Goal: Obtain resource: Download file/media

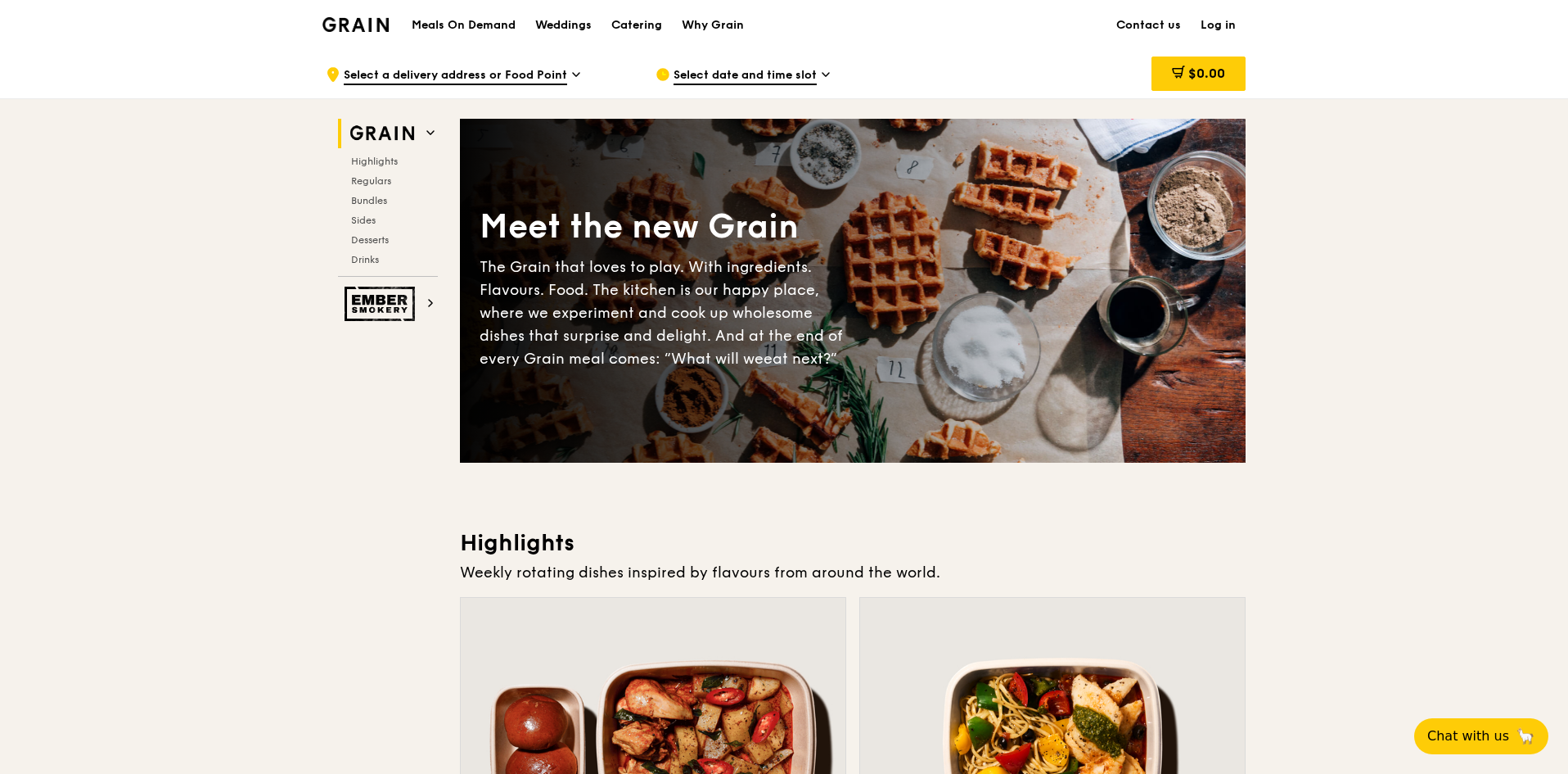
click at [515, 27] on h1 "Meals On Demand" at bounding box center [464, 24] width 104 height 16
click at [655, 27] on div "Catering" at bounding box center [637, 25] width 50 height 49
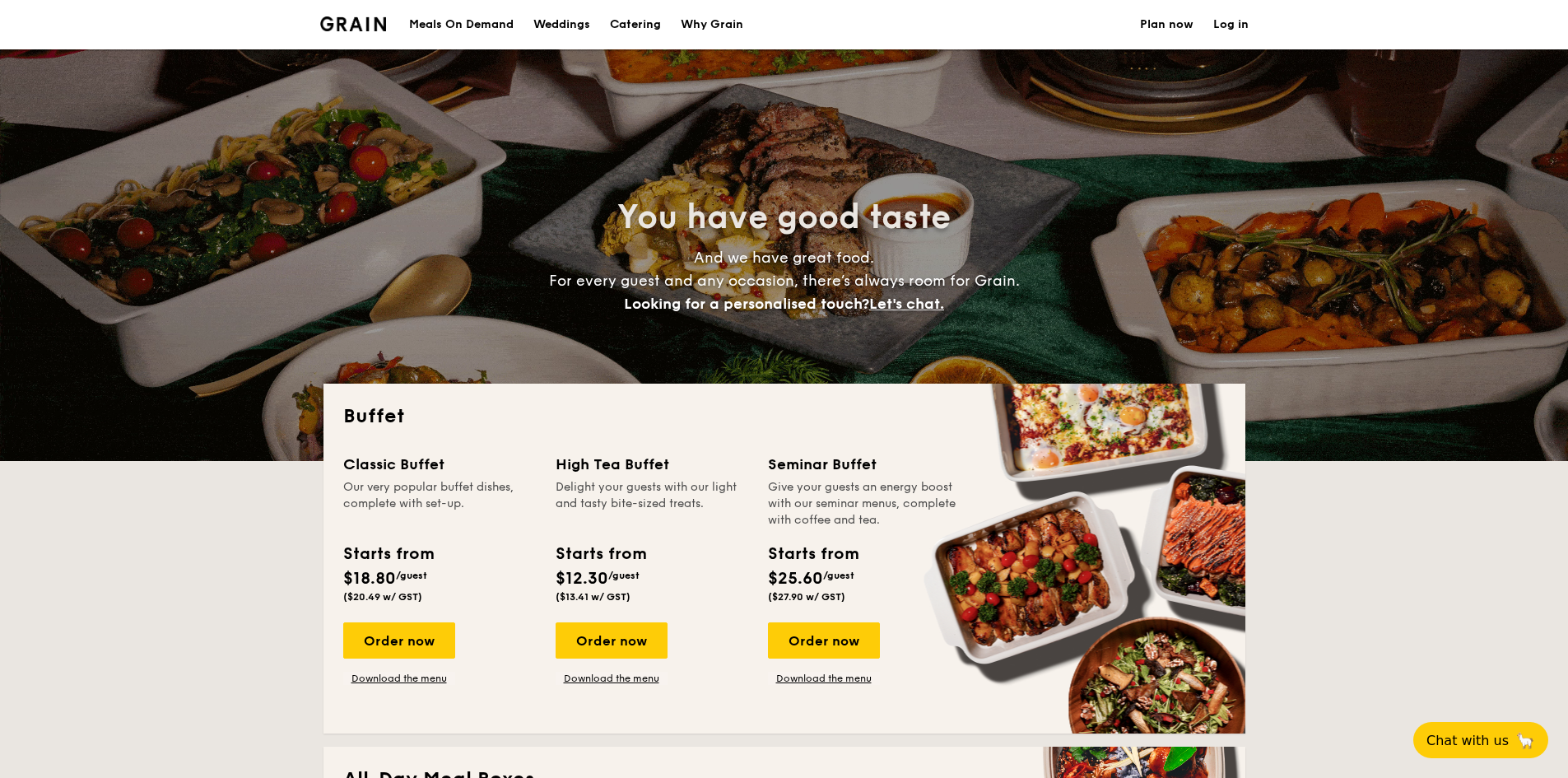
select select
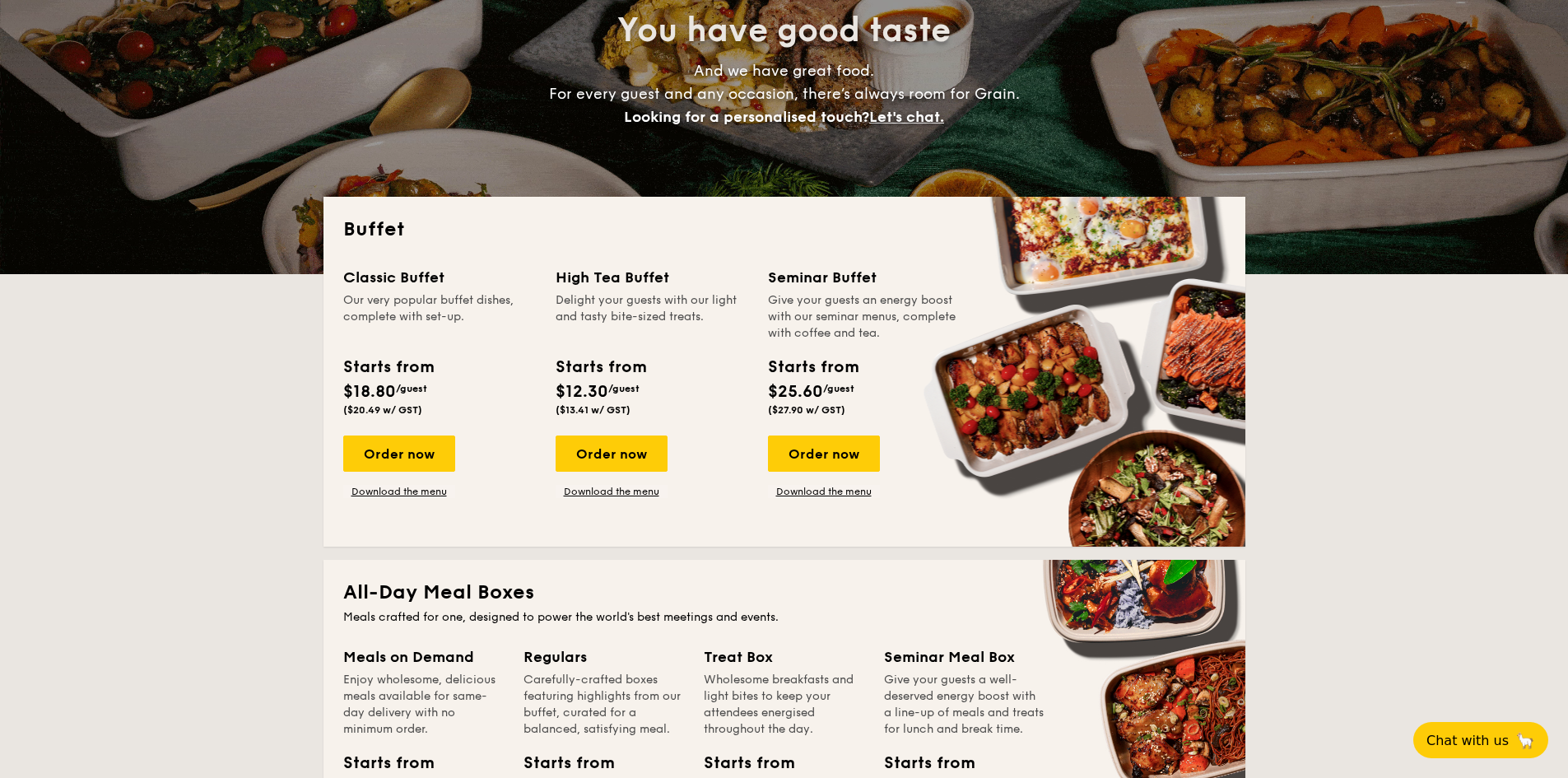
scroll to position [82, 0]
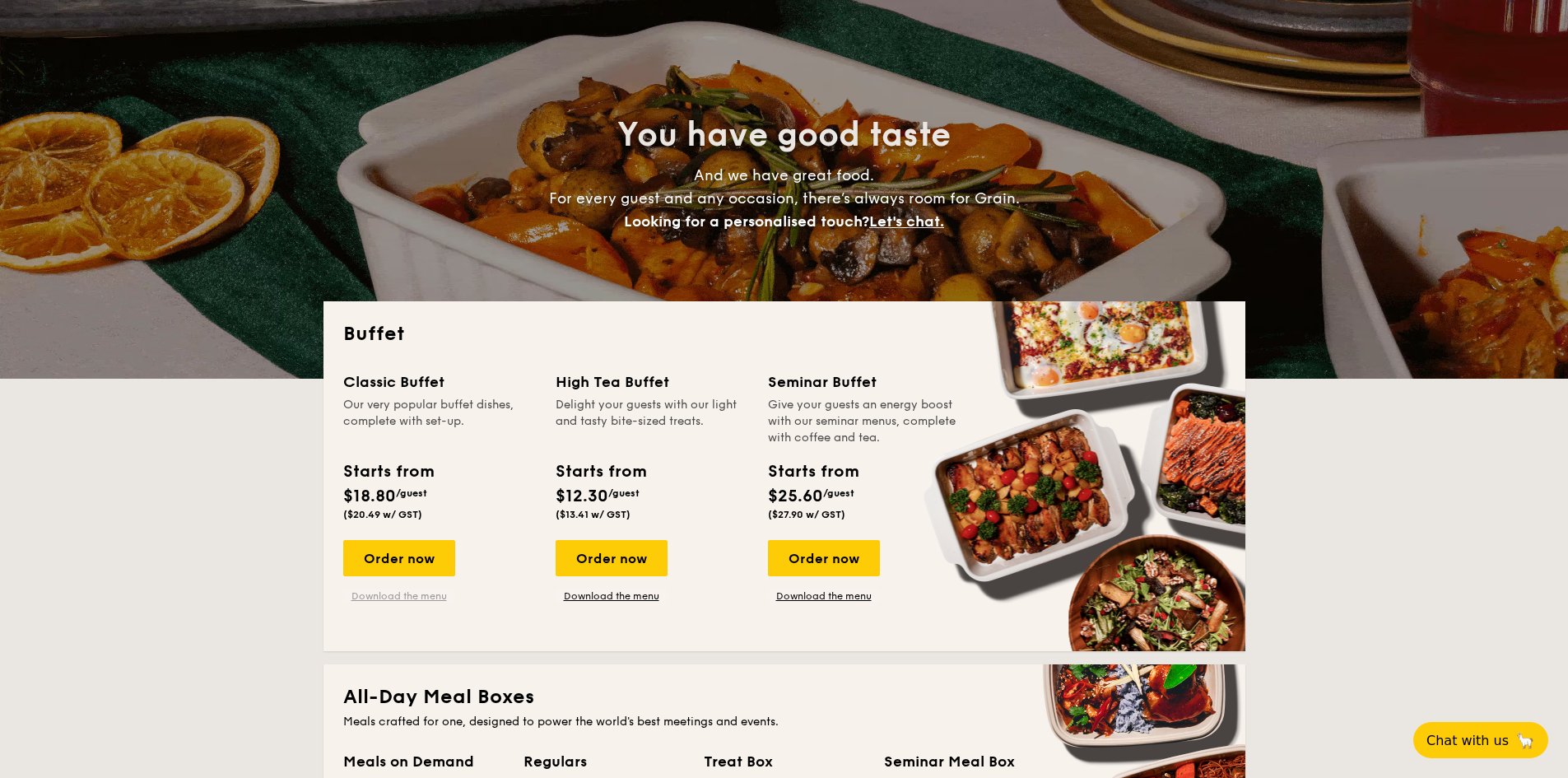
click at [412, 594] on link "Download the menu" at bounding box center [399, 596] width 112 height 14
